Goal: Task Accomplishment & Management: Use online tool/utility

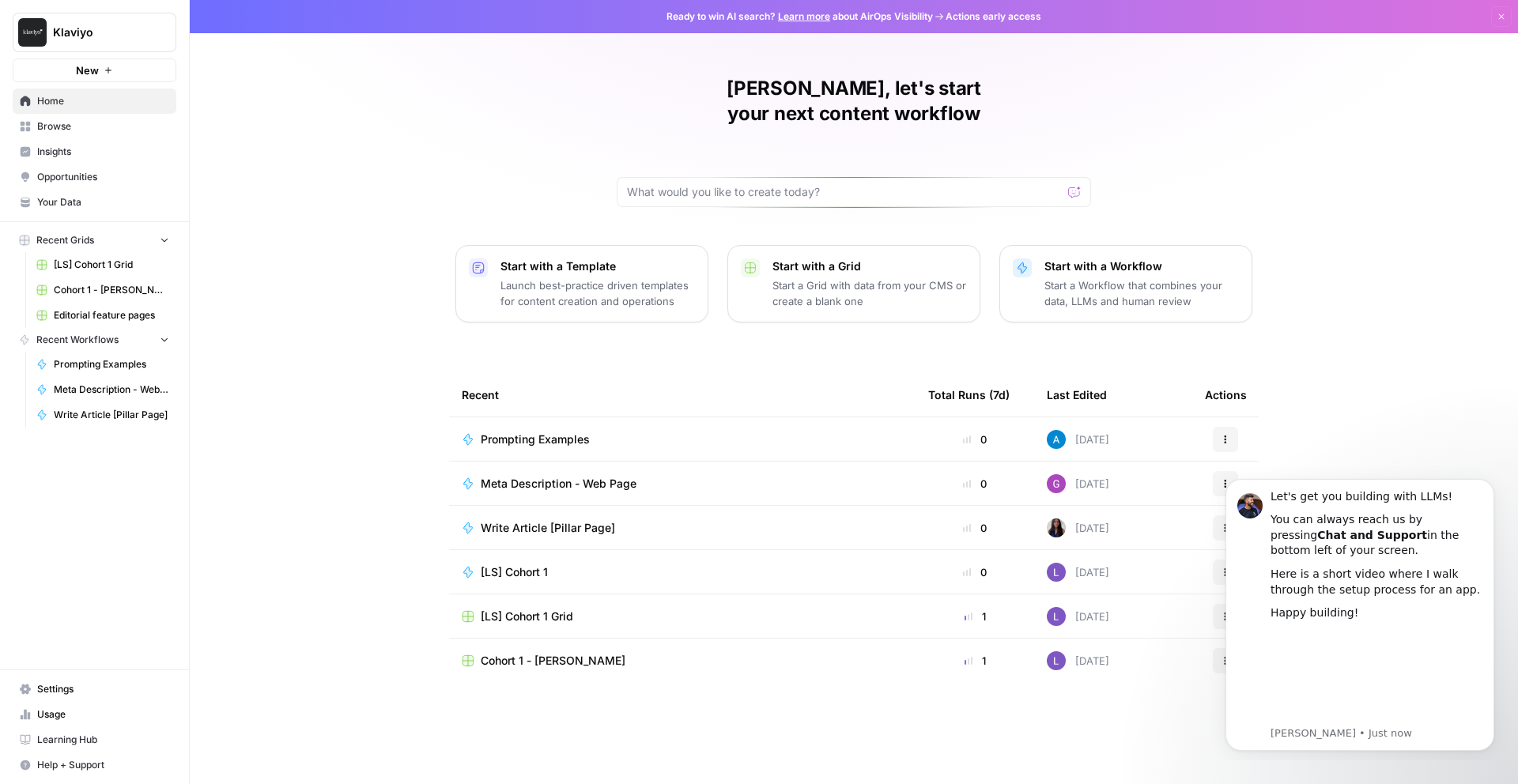
click at [540, 432] on span "Prompting Examples" at bounding box center [536, 440] width 109 height 16
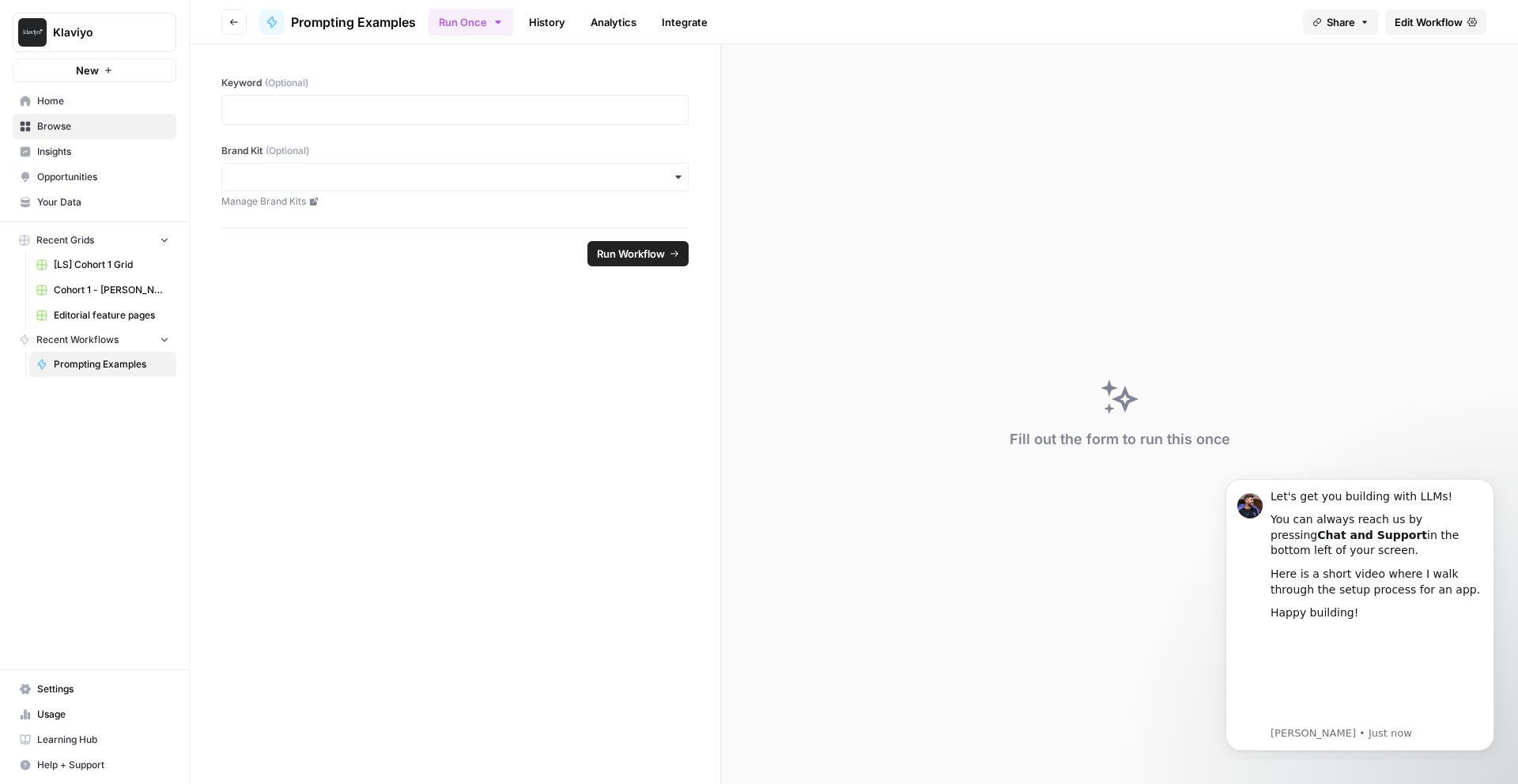
click at [54, 89] on link "Home" at bounding box center [94, 101] width 163 height 26
